Goal: Task Accomplishment & Management: Use online tool/utility

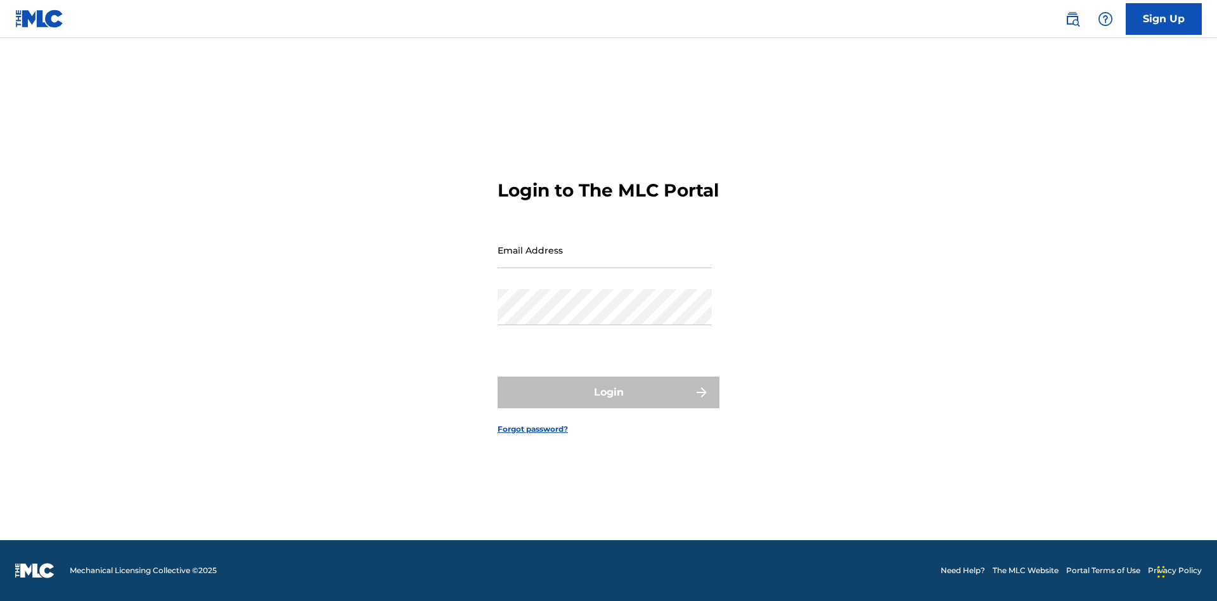
scroll to position [16, 0]
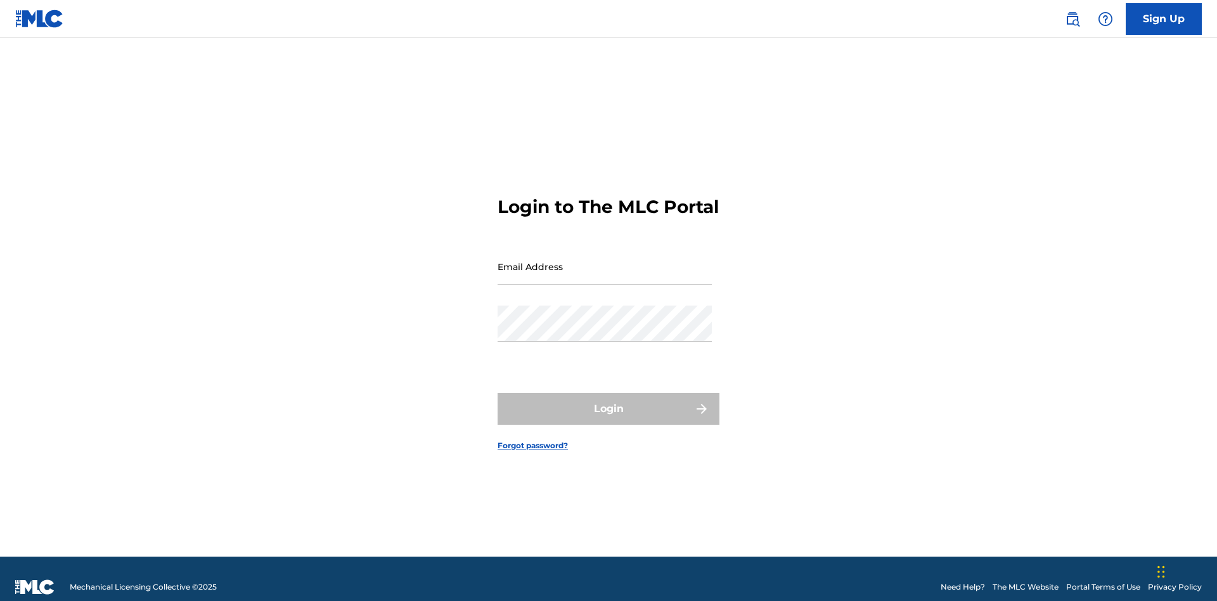
scroll to position [16, 0]
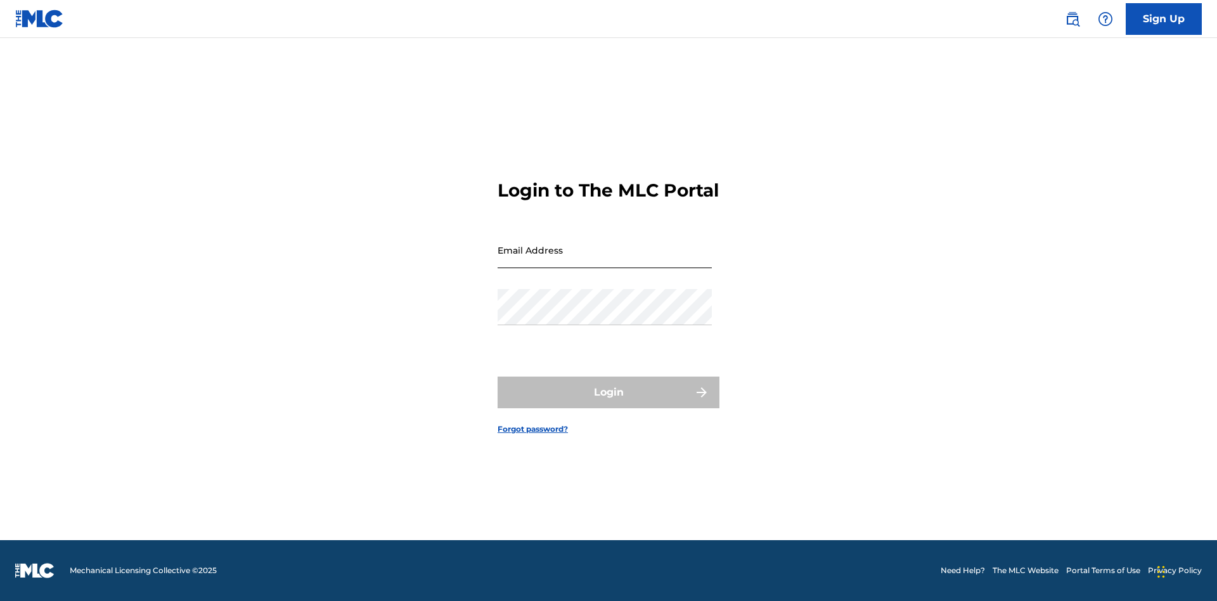
click at [605, 261] on input "Email Address" at bounding box center [605, 250] width 214 height 36
type input "[EMAIL_ADDRESS][DOMAIN_NAME]"
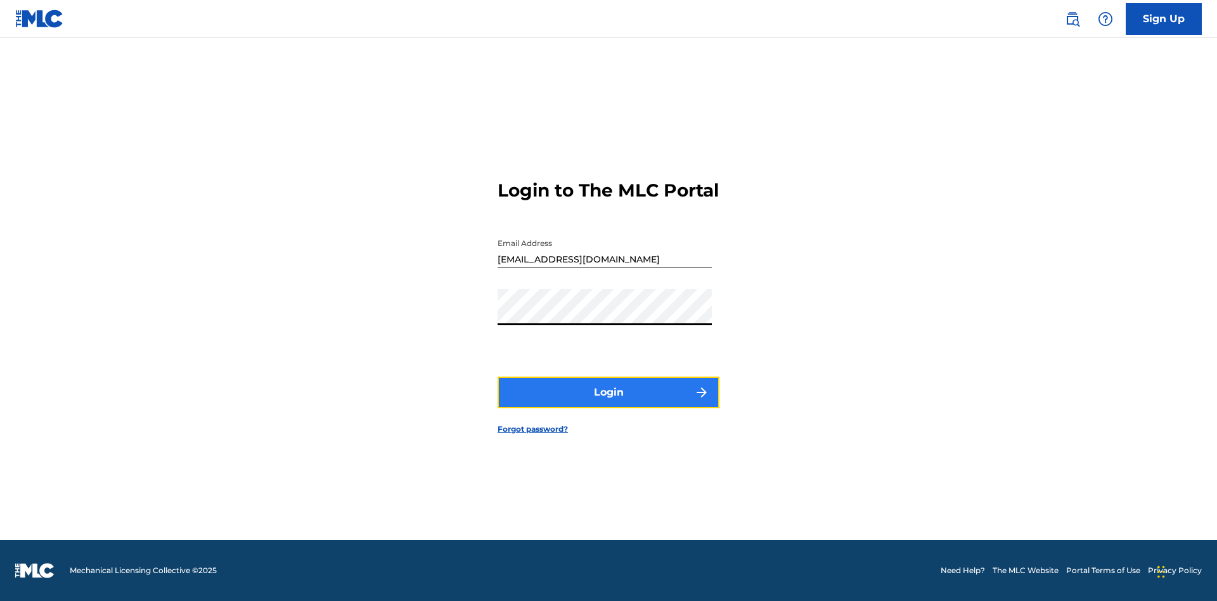
click at [609, 403] on button "Login" at bounding box center [609, 393] width 222 height 32
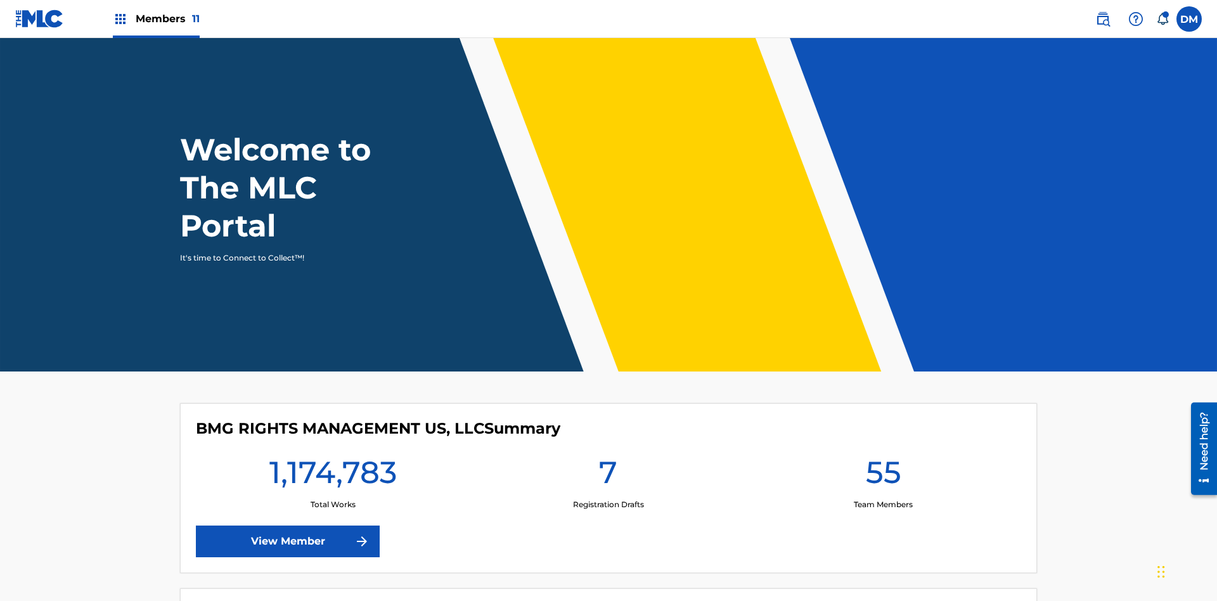
click at [156, 18] on span "Members 11" at bounding box center [168, 18] width 64 height 15
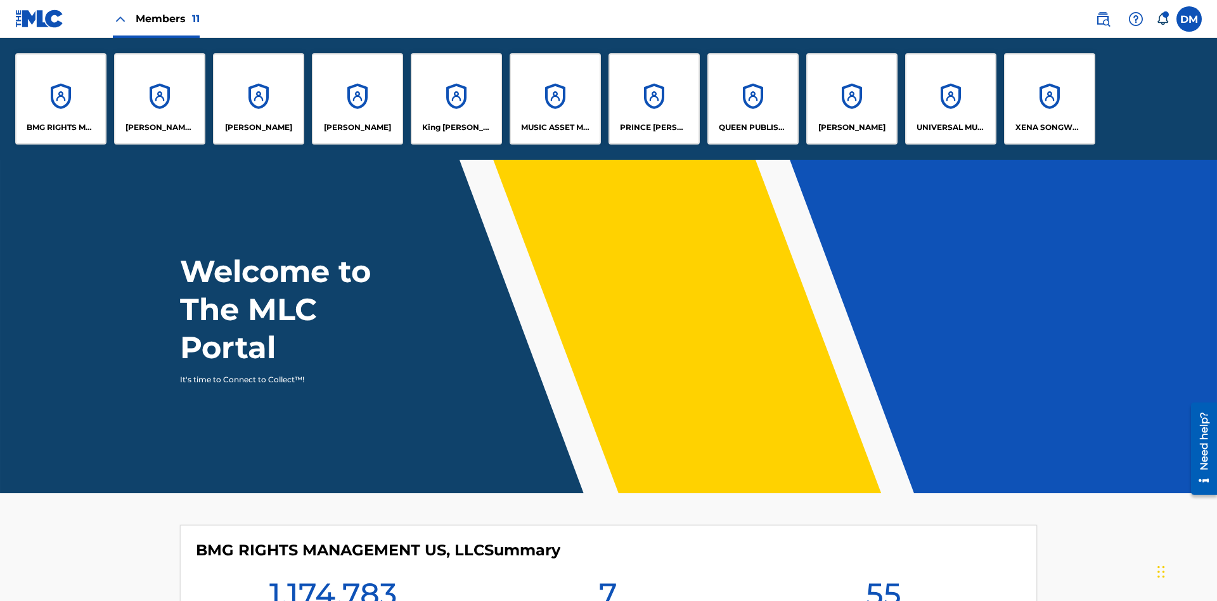
scroll to position [46, 0]
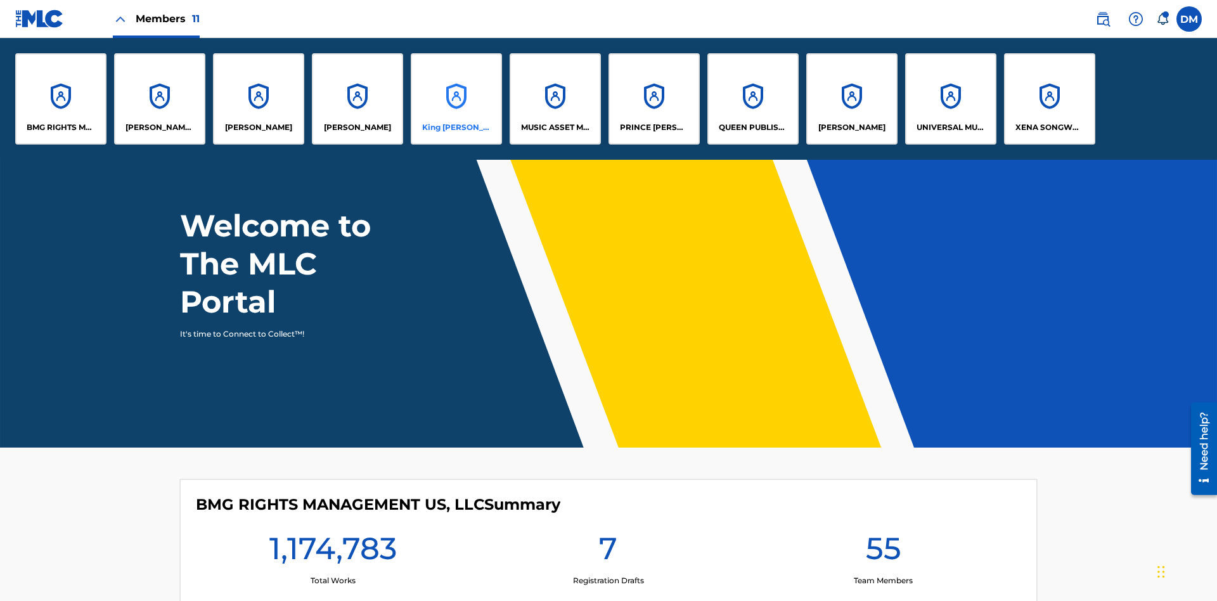
click at [456, 127] on p "King [PERSON_NAME]" at bounding box center [456, 127] width 69 height 11
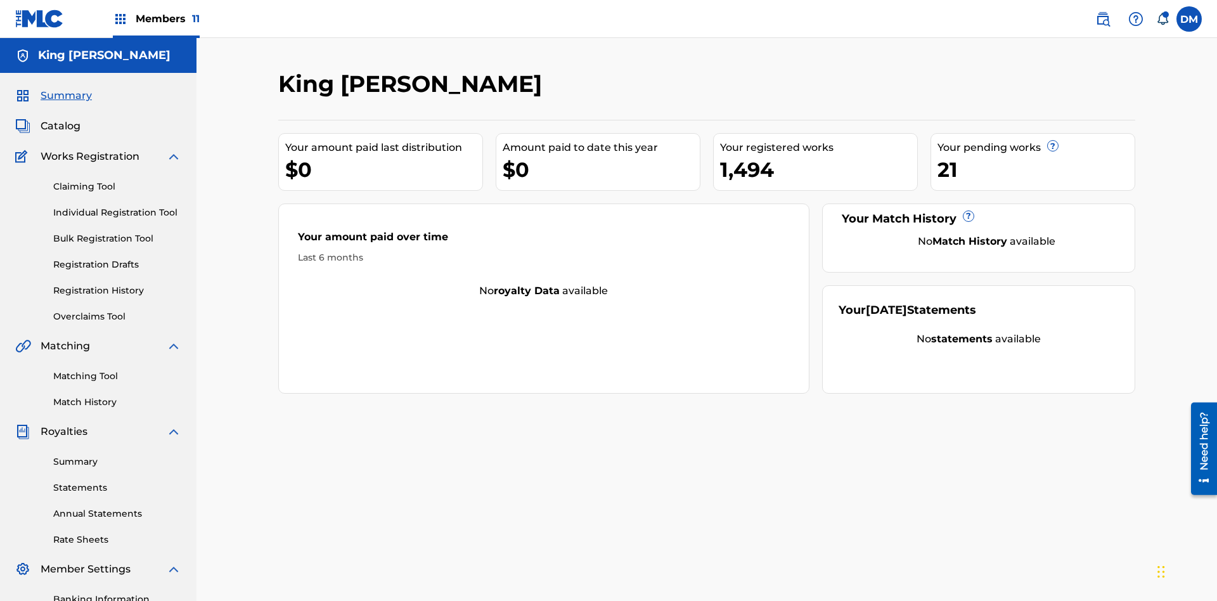
scroll to position [185, 0]
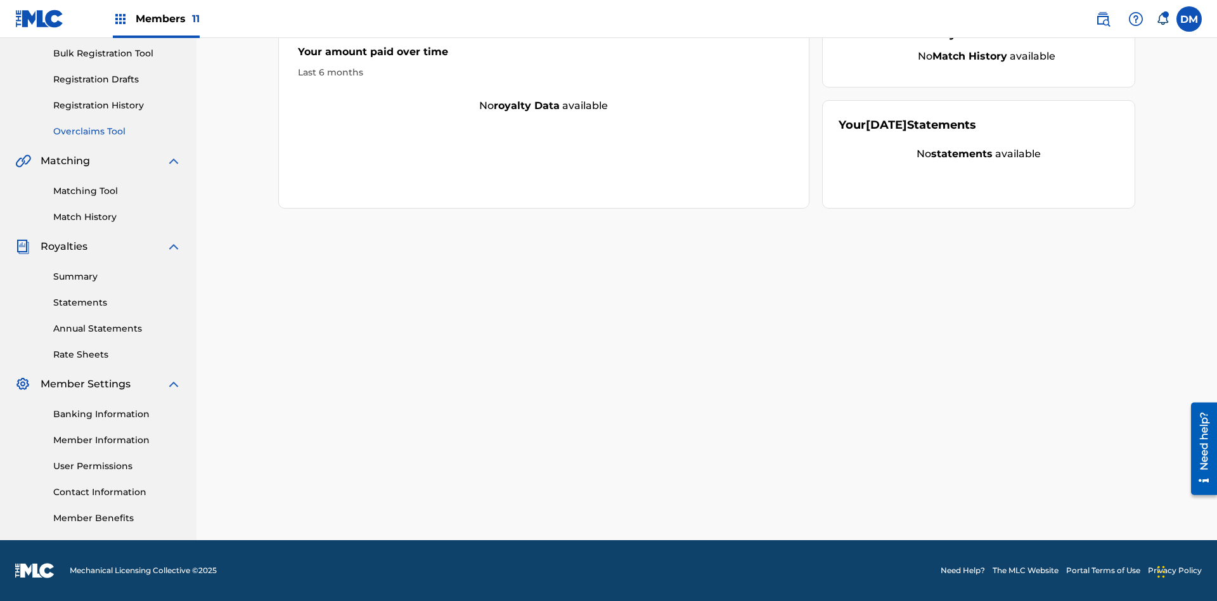
click at [117, 131] on link "Overclaims Tool" at bounding box center [117, 131] width 128 height 13
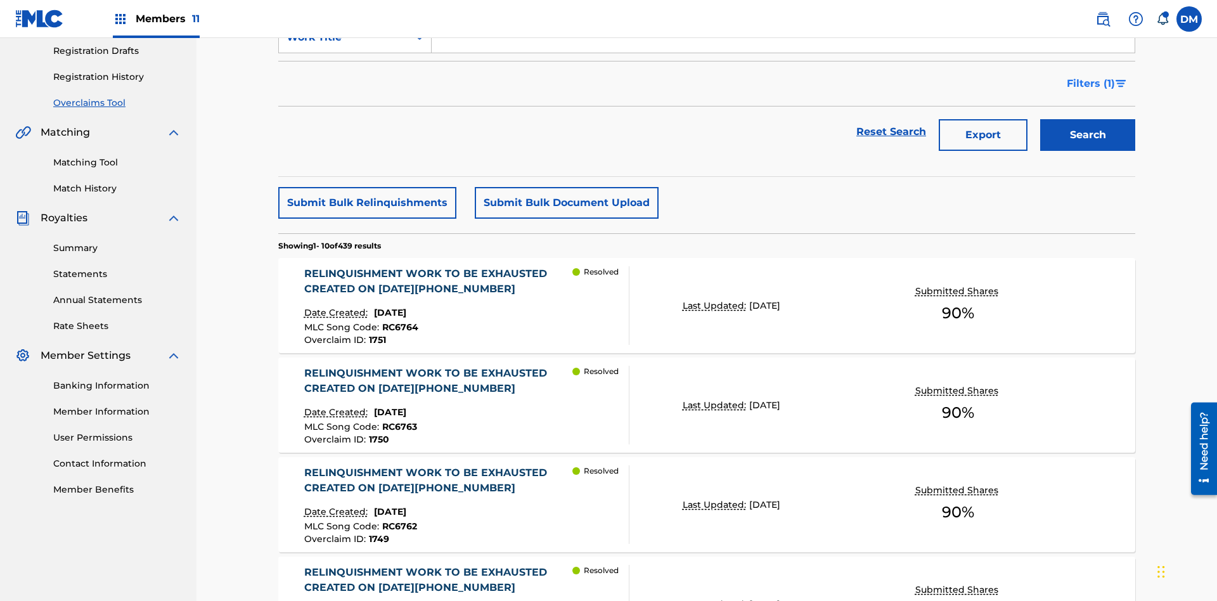
click at [1090, 84] on span "Filters ( 1 )" at bounding box center [1091, 83] width 48 height 15
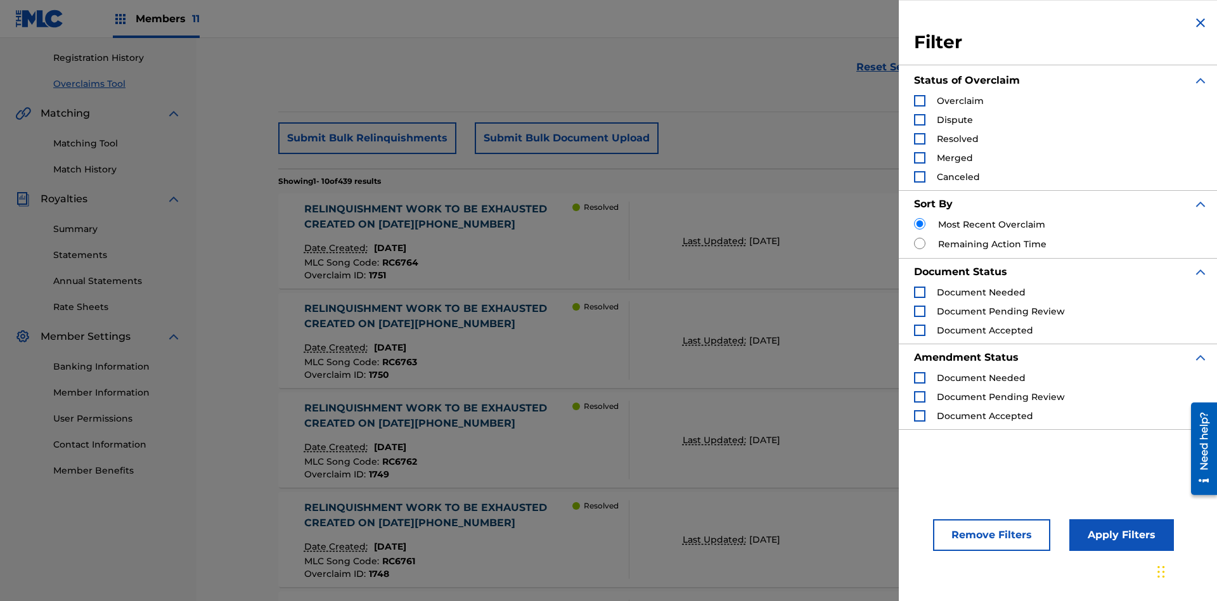
click at [920, 101] on div "Search Form" at bounding box center [919, 100] width 11 height 11
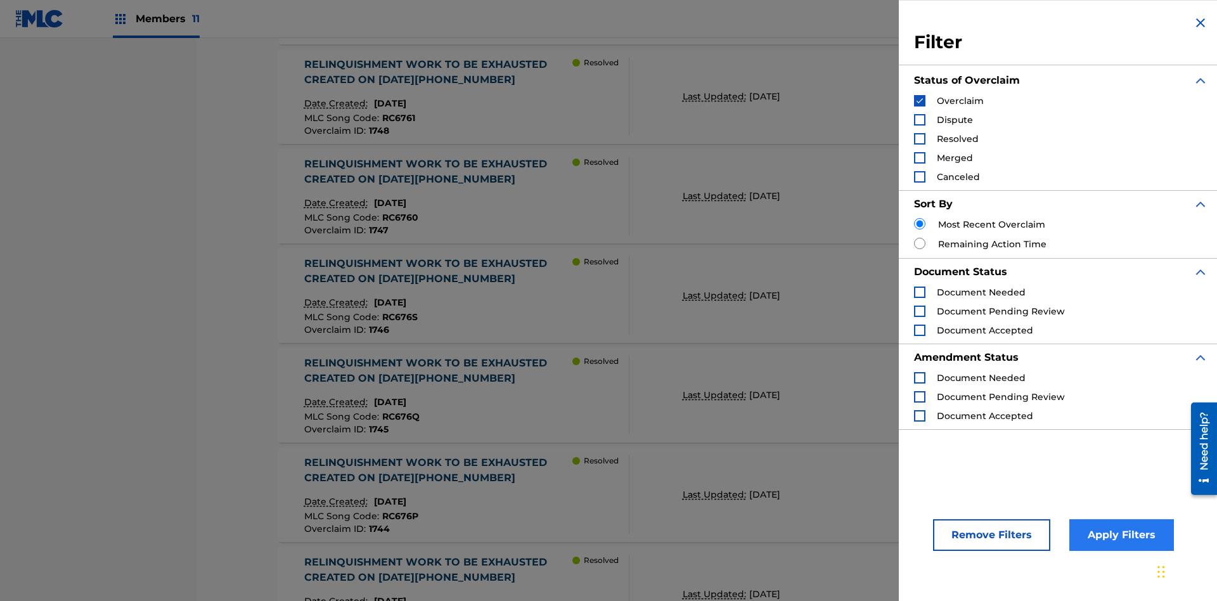
click at [1120, 535] on button "Apply Filters" at bounding box center [1121, 535] width 105 height 32
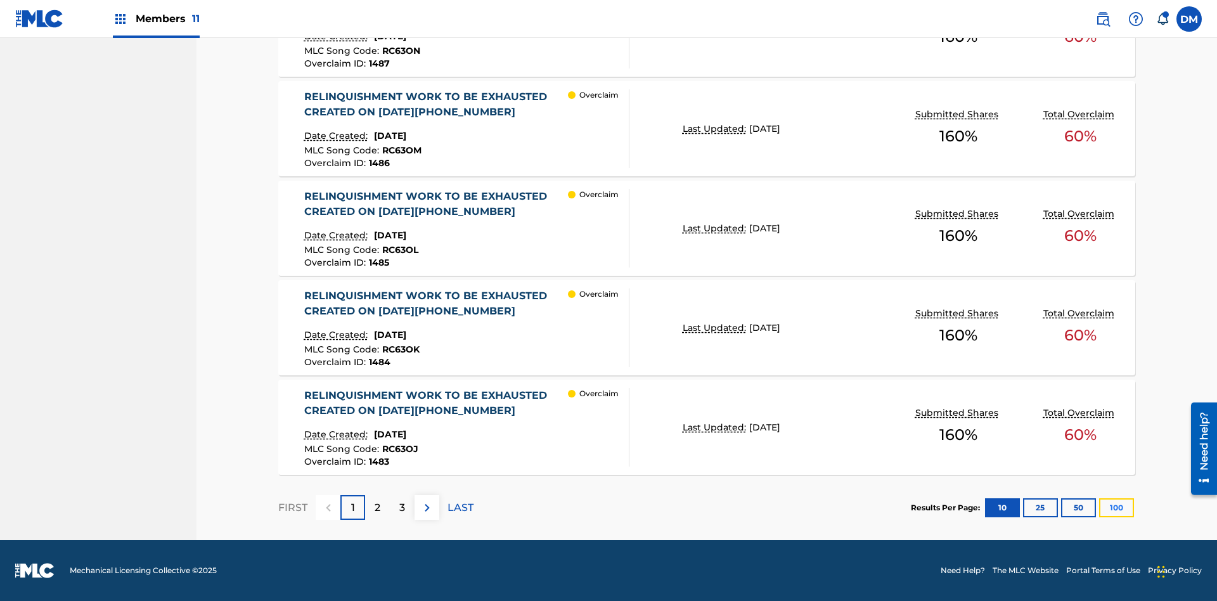
click at [1116, 507] on button "100" at bounding box center [1116, 507] width 35 height 19
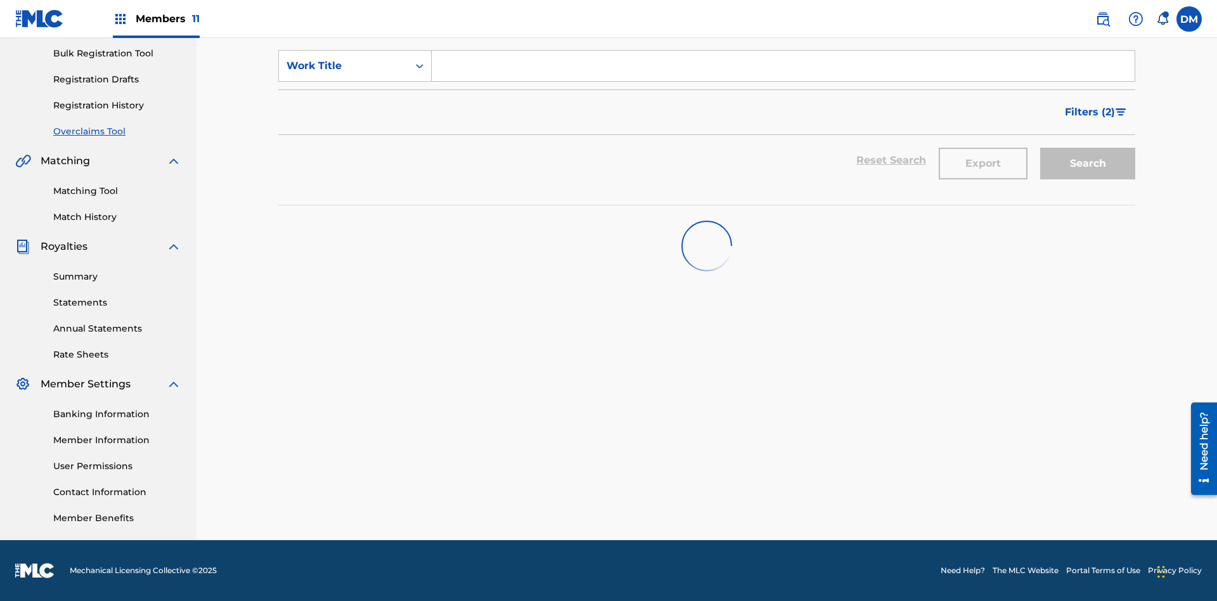
scroll to position [185, 0]
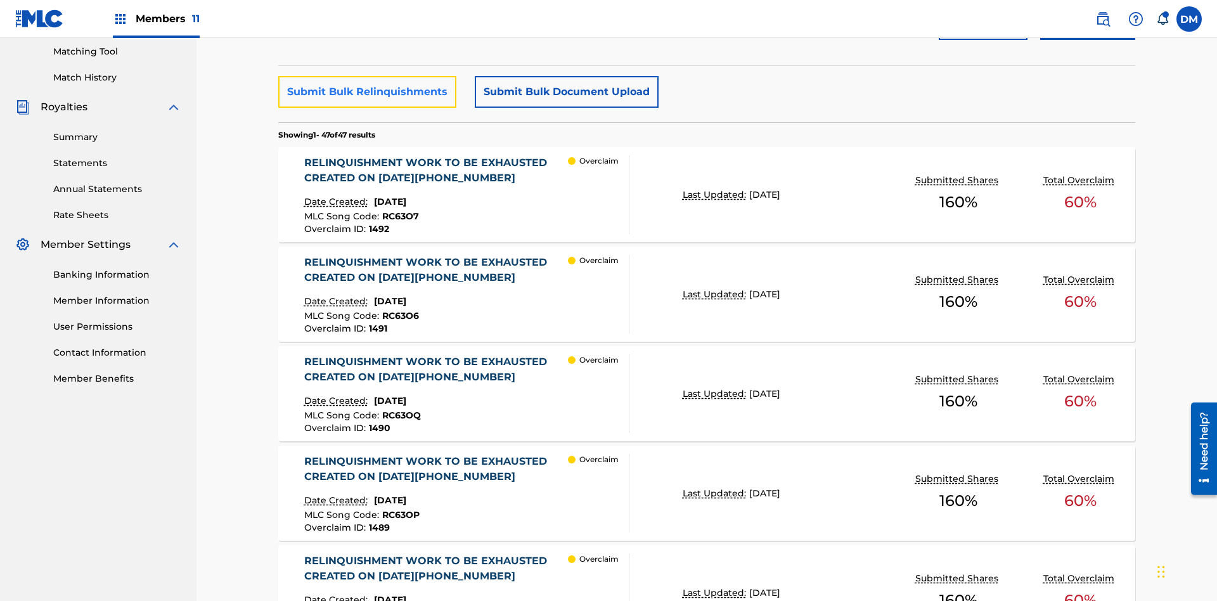
click at [366, 92] on button "Submit Bulk Relinquishments" at bounding box center [367, 92] width 178 height 32
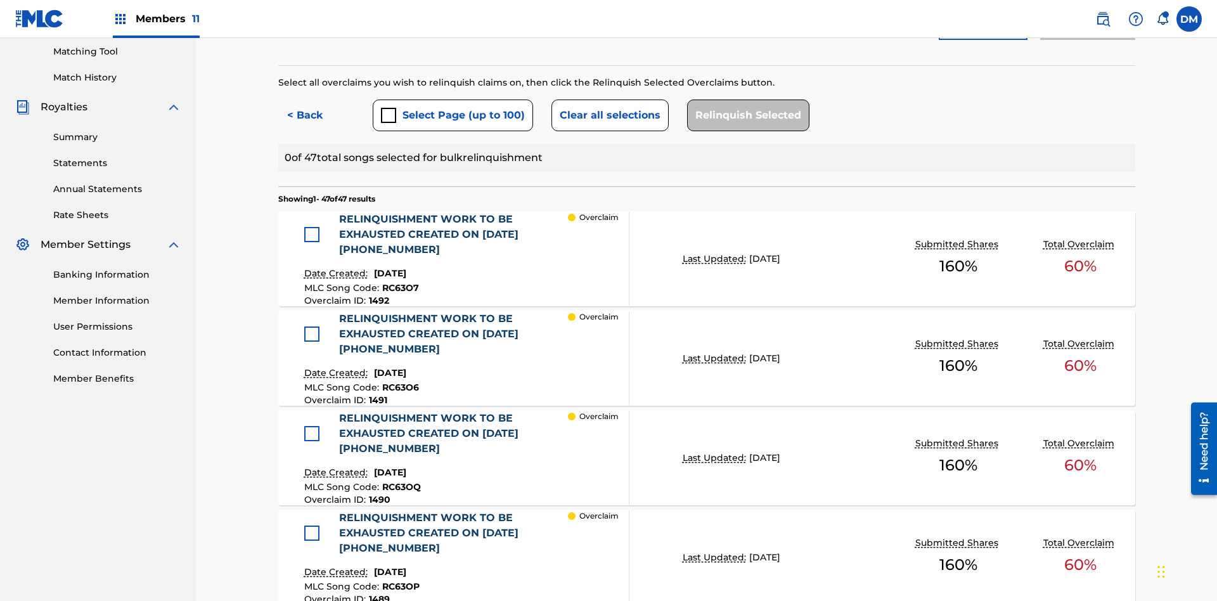
scroll to position [348, 0]
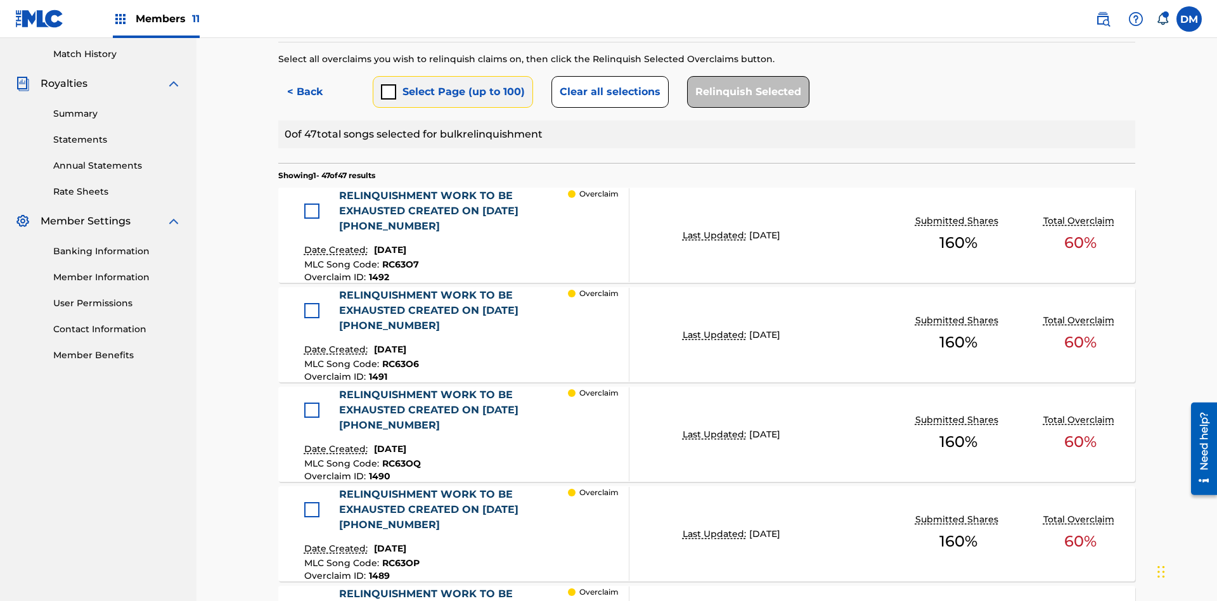
click at [452, 92] on button "Select Page (up to 100)" at bounding box center [453, 92] width 160 height 32
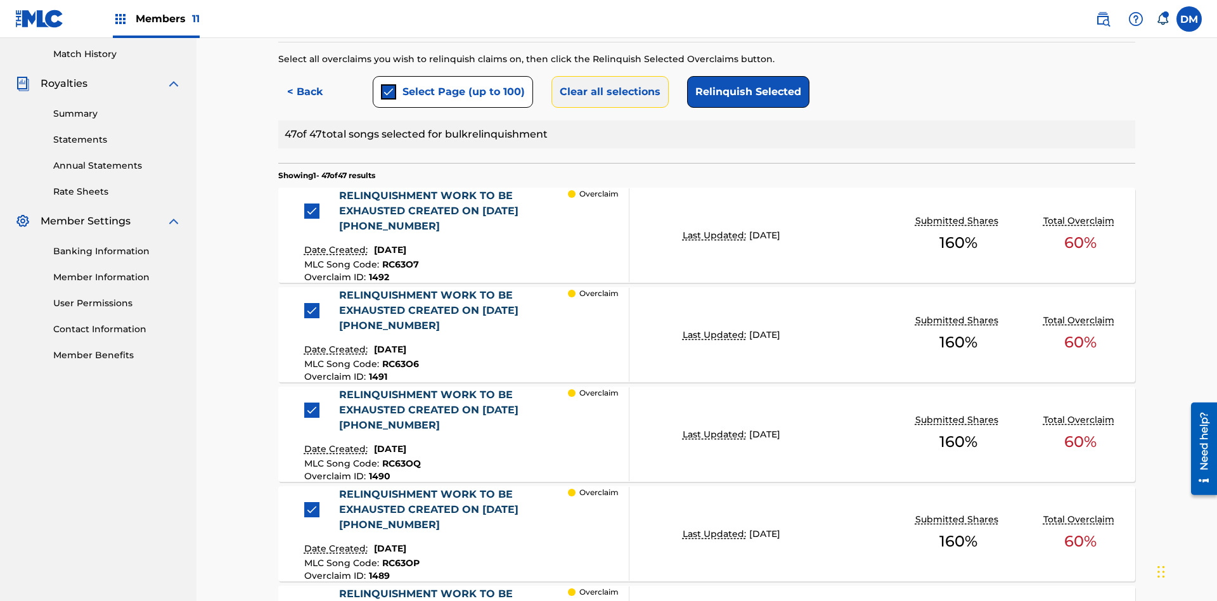
click at [608, 92] on button "Clear all selections" at bounding box center [610, 92] width 117 height 32
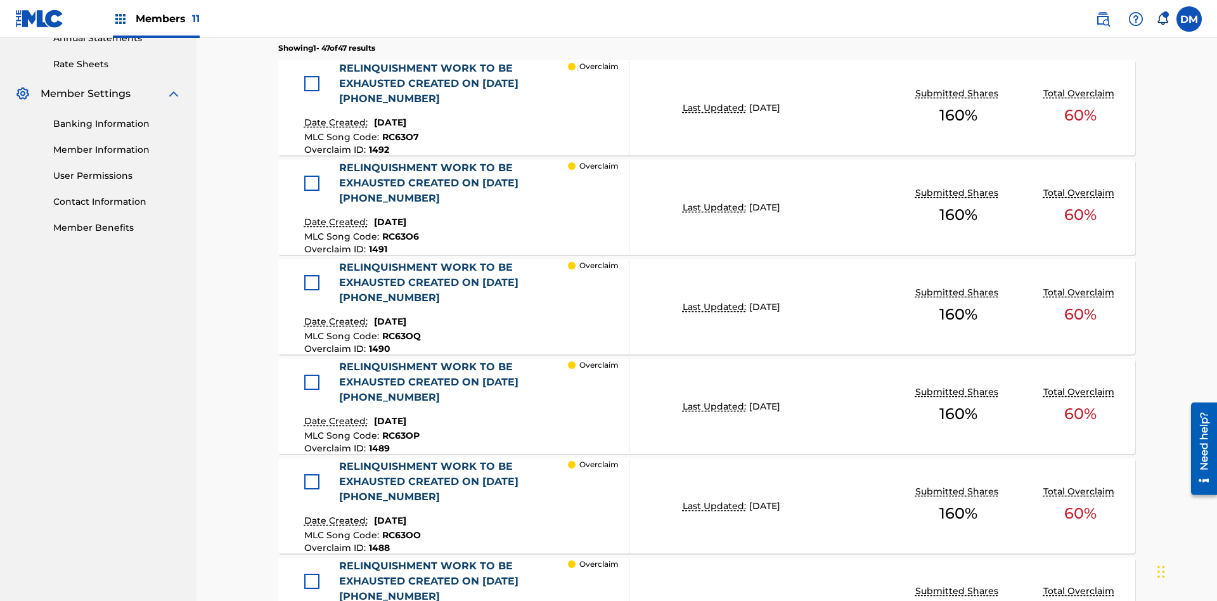
click at [311, 84] on div at bounding box center [311, 83] width 15 height 15
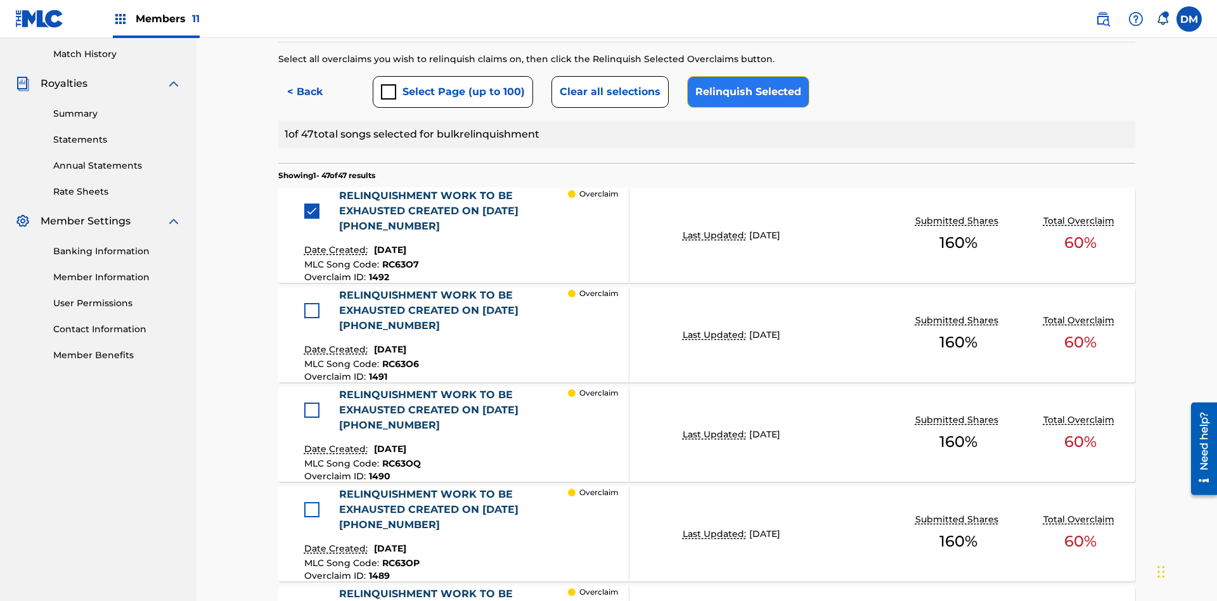
click at [745, 92] on button "Relinquish Selected" at bounding box center [748, 92] width 122 height 32
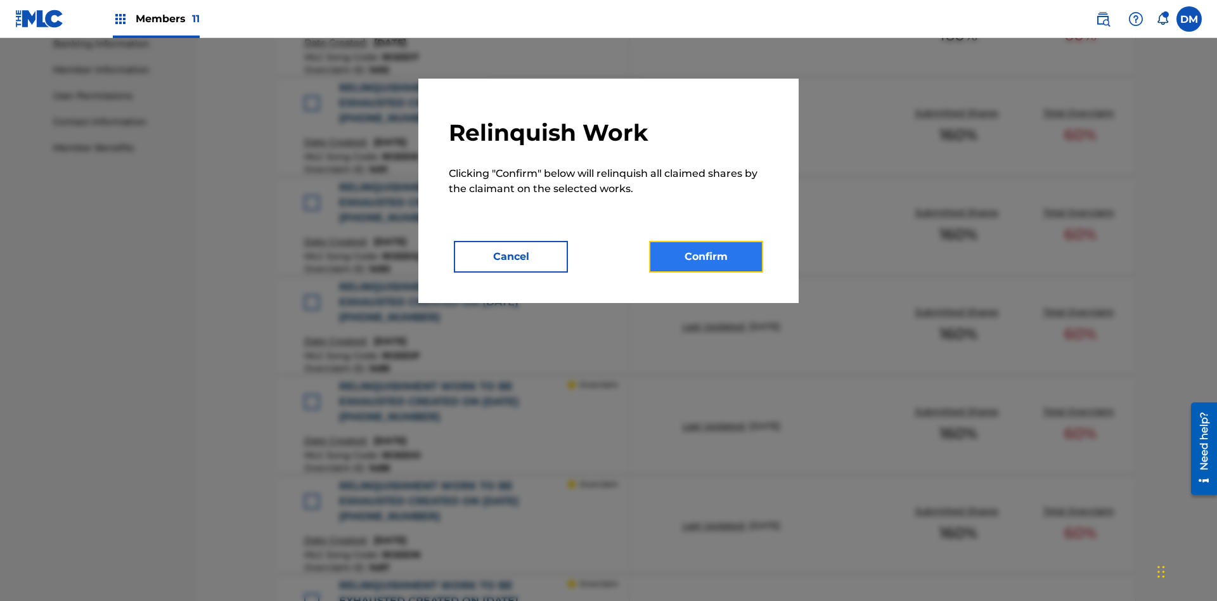
click at [706, 257] on button "Confirm" at bounding box center [706, 257] width 114 height 32
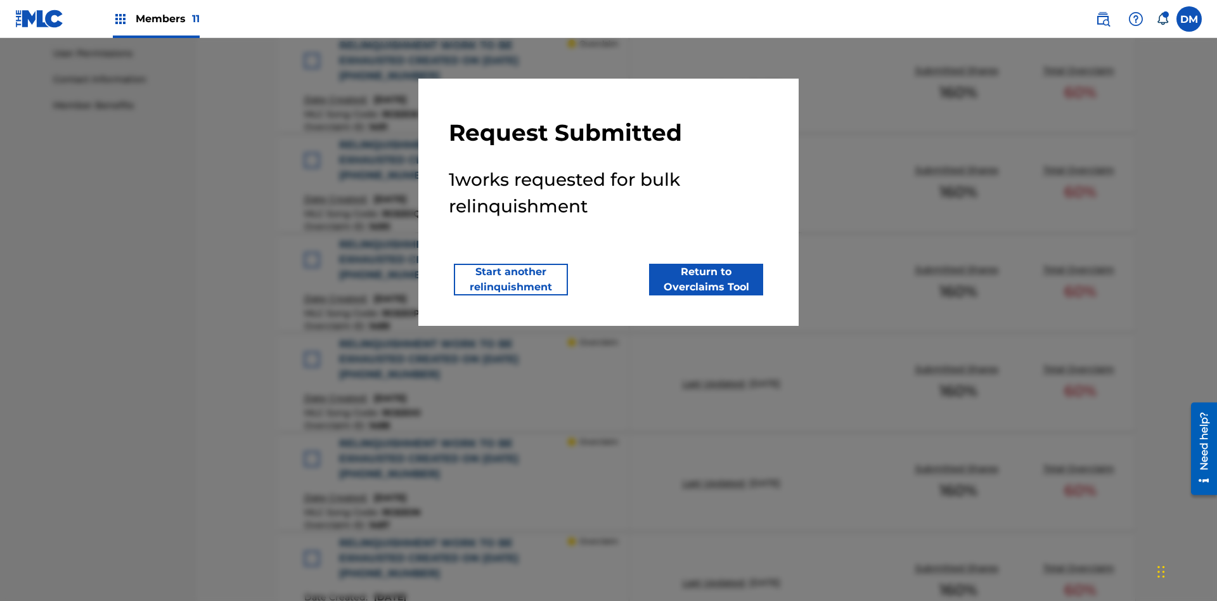
scroll to position [785, 0]
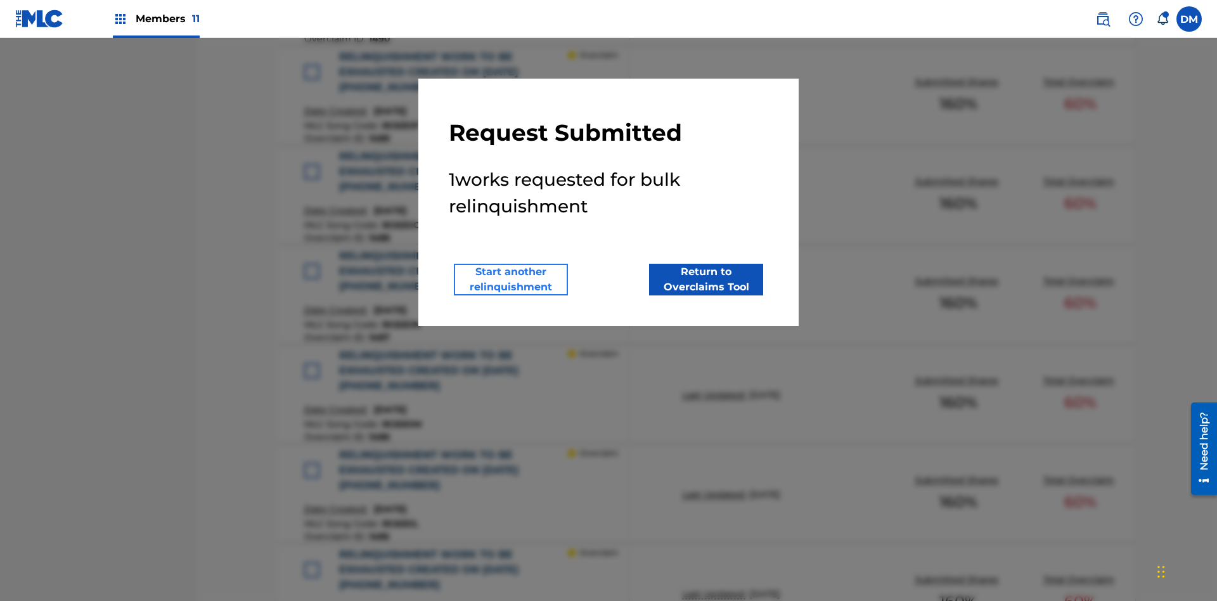
click at [511, 280] on button "Start another relinquishment" at bounding box center [511, 280] width 114 height 32
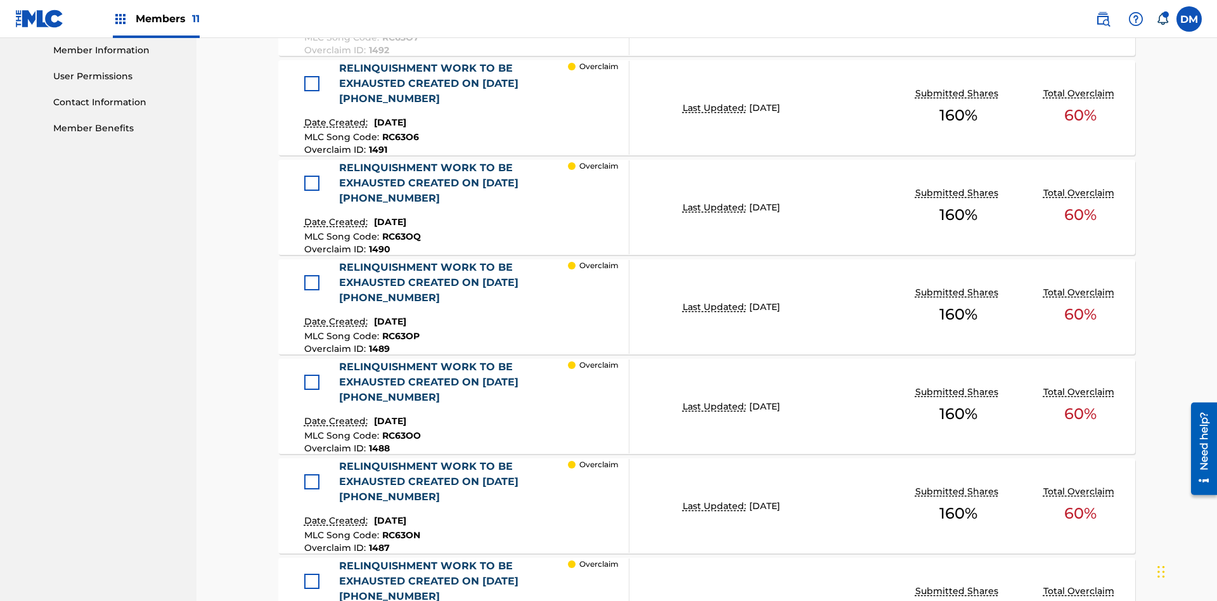
click at [311, 84] on div at bounding box center [311, 83] width 15 height 15
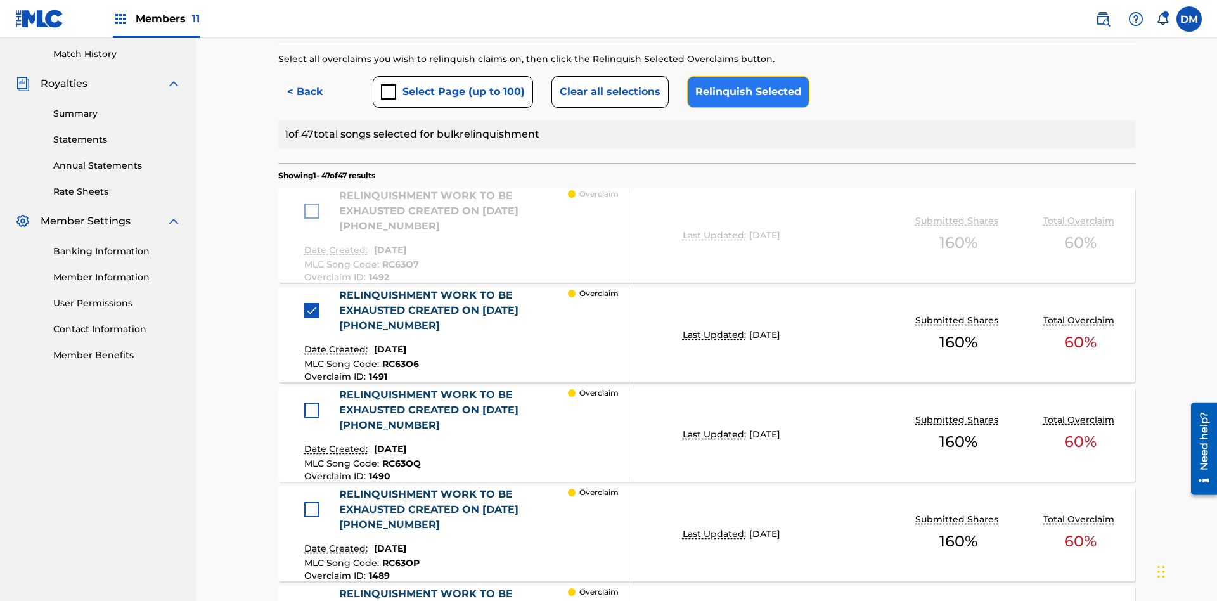
click at [745, 92] on button "Relinquish Selected" at bounding box center [748, 92] width 122 height 32
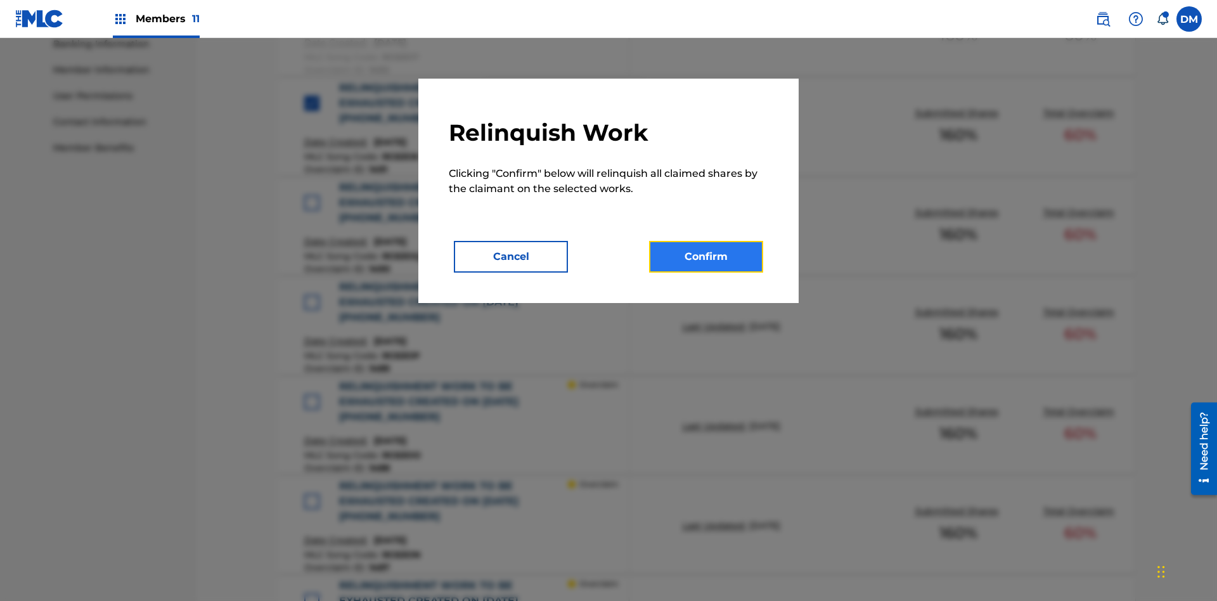
click at [706, 257] on button "Confirm" at bounding box center [706, 257] width 114 height 32
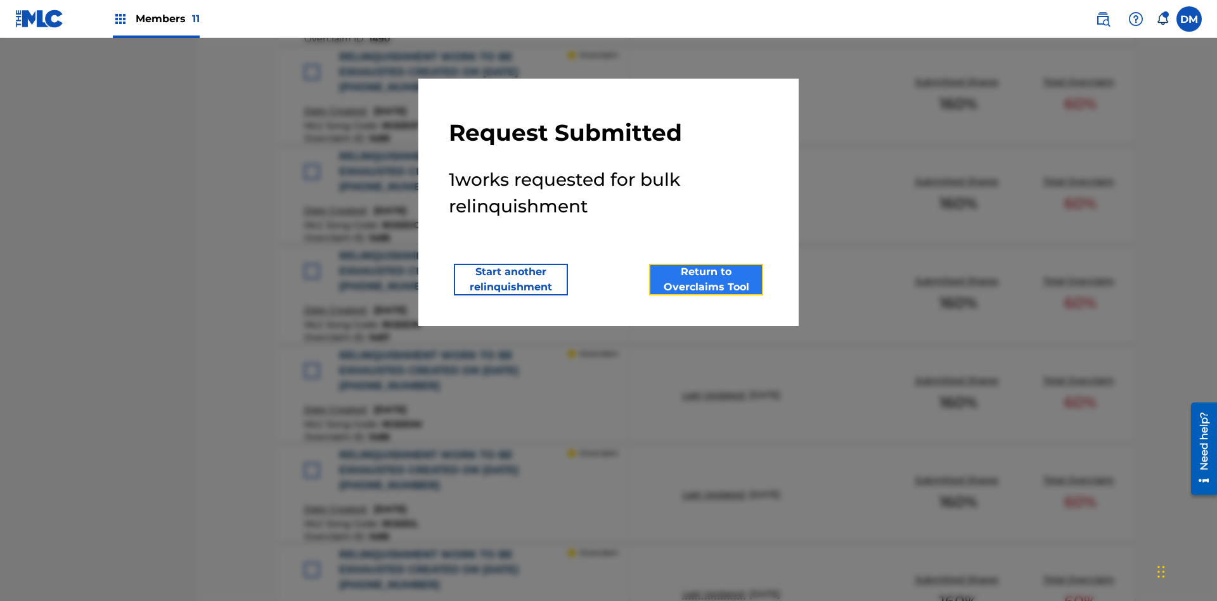
click at [706, 280] on button "Return to Overclaims Tool" at bounding box center [706, 280] width 114 height 32
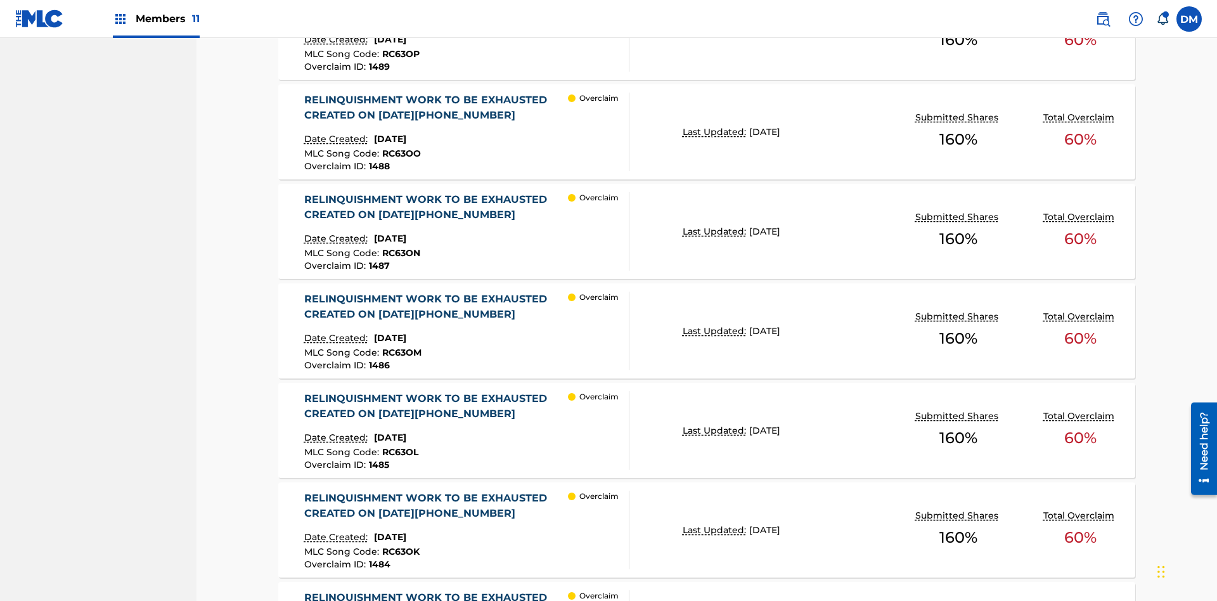
scroll to position [495, 0]
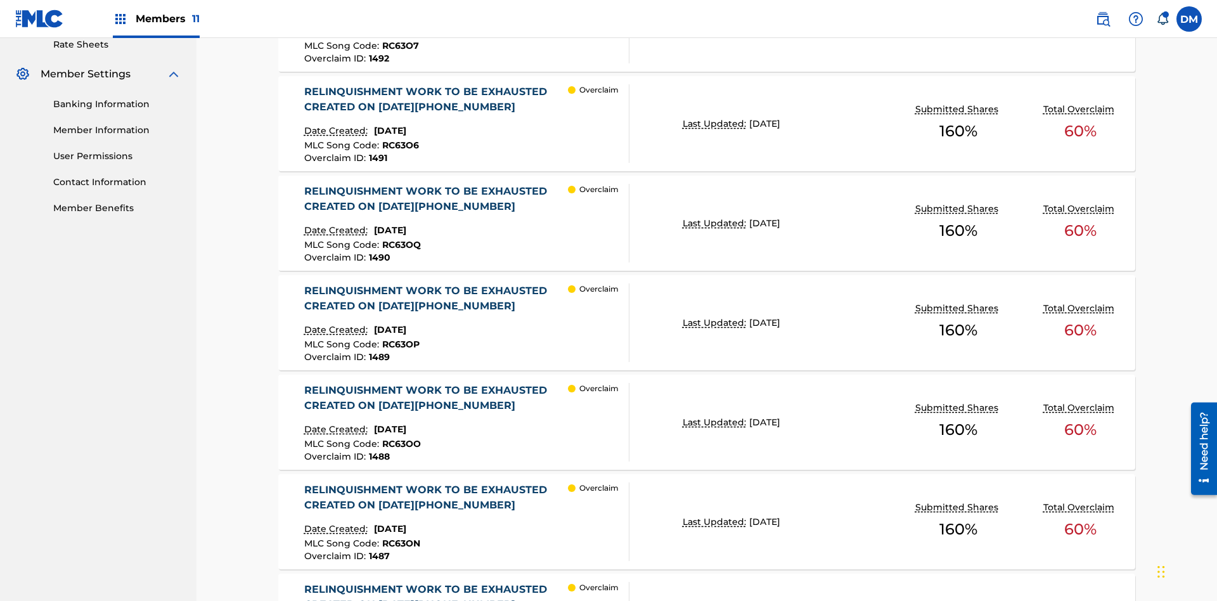
click at [707, 124] on p "Last Updated:" at bounding box center [716, 123] width 67 height 13
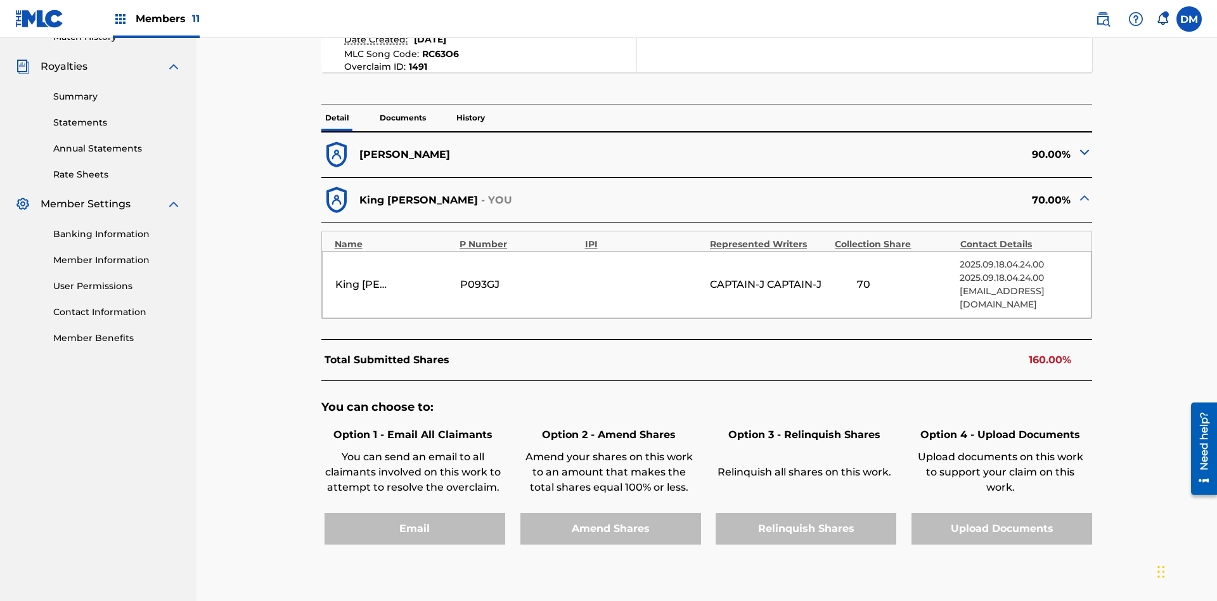
click at [470, 105] on p "History" at bounding box center [471, 118] width 36 height 27
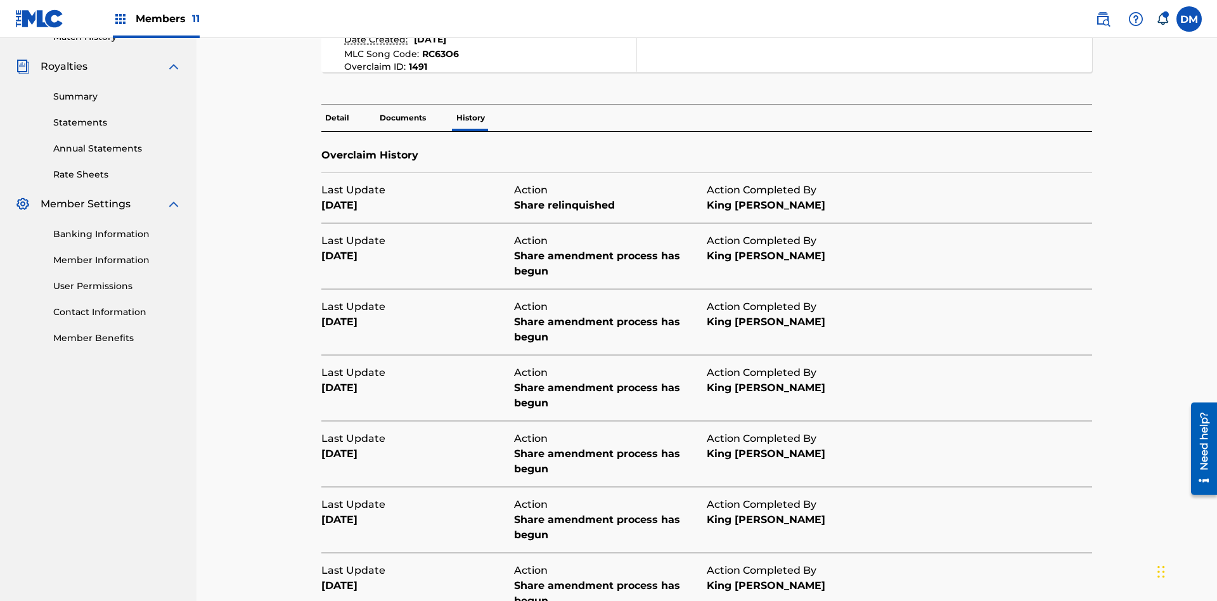
scroll to position [458, 0]
